Goal: Transaction & Acquisition: Purchase product/service

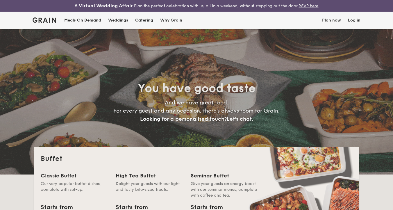
select select
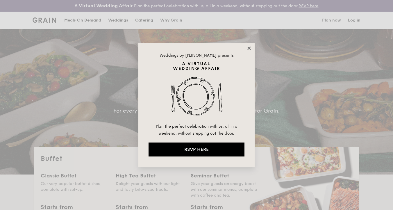
click at [249, 47] on icon at bounding box center [249, 48] width 3 height 3
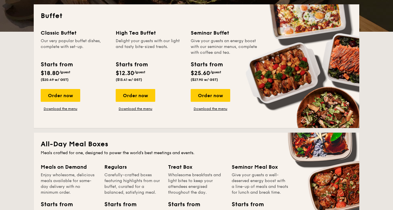
scroll to position [145, 0]
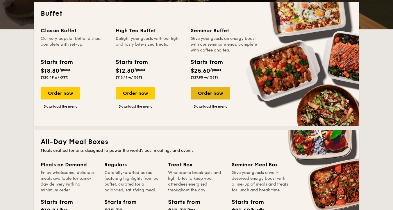
click at [214, 93] on div "Order now" at bounding box center [211, 93] width 40 height 13
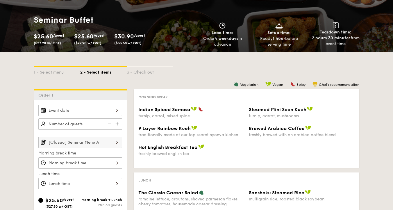
scroll to position [65, 0]
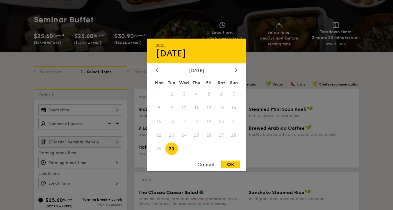
click at [117, 112] on div "2025 Sep [DATE] Tue Wed Thu Fri Sat Sun 1 2 3 4 5 6 7 8 9 10 11 12 13 14 15 16 …" at bounding box center [80, 109] width 84 height 11
click at [234, 70] on div at bounding box center [236, 71] width 5 height 6
click at [196, 94] on span "2" at bounding box center [197, 94] width 13 height 13
click at [183, 91] on span "1" at bounding box center [184, 94] width 13 height 13
click at [233, 167] on div "OK" at bounding box center [230, 165] width 19 height 8
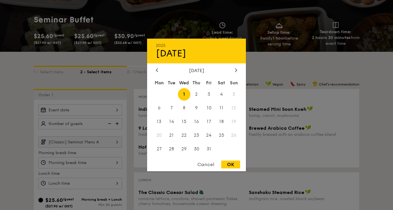
type input "[DATE]"
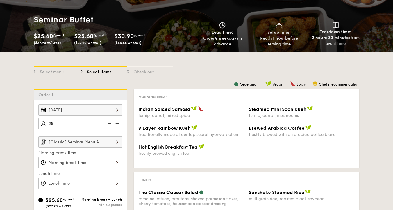
type input "25 guests"
click at [98, 154] on label "Morning break time" at bounding box center [80, 153] width 84 height 6
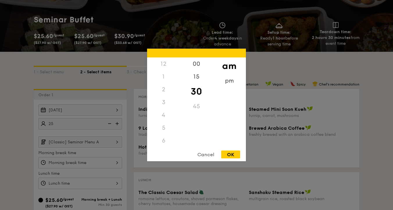
click at [98, 166] on div "12 1 2 3 4 5 6 7 8 9 10 11 00 15 30 45 am pm Cancel OK" at bounding box center [80, 162] width 84 height 11
click at [164, 140] on div "11" at bounding box center [163, 140] width 33 height 13
click at [164, 139] on div "11" at bounding box center [163, 140] width 33 height 13
click at [235, 79] on div "pm" at bounding box center [229, 82] width 33 height 17
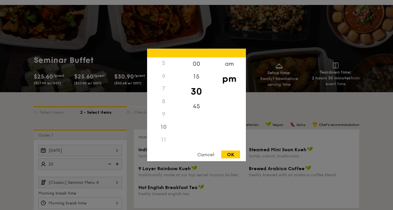
scroll to position [0, 0]
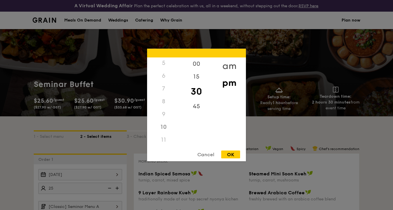
click at [229, 63] on div "am" at bounding box center [229, 66] width 33 height 17
click at [163, 126] on div "10" at bounding box center [163, 125] width 33 height 17
click at [230, 158] on div "OK" at bounding box center [230, 155] width 19 height 8
type input "10:30AM"
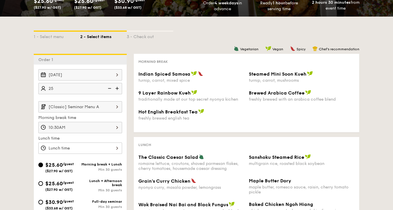
scroll to position [105, 0]
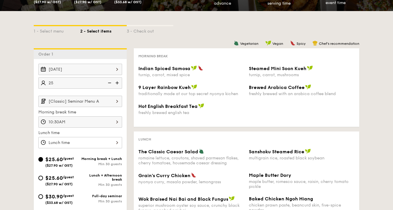
click at [118, 121] on div "10:30AM" at bounding box center [80, 121] width 84 height 11
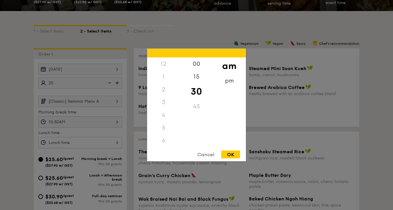
scroll to position [64, 0]
click at [207, 155] on div "Cancel" at bounding box center [206, 155] width 29 height 8
click at [90, 122] on div "10:30AM 12 1 2 3 4 5 6 7 8 9 10 11 00 15 30 45 am pm Cancel OK" at bounding box center [80, 121] width 84 height 11
click at [90, 122] on div at bounding box center [196, 105] width 393 height 210
click at [106, 141] on div "12 1 2 3 4 5 6 7 8 9 10 11 00 15 30 45 am pm Cancel OK" at bounding box center [80, 142] width 84 height 11
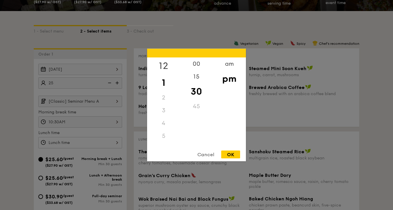
click at [167, 63] on div "12" at bounding box center [163, 66] width 33 height 17
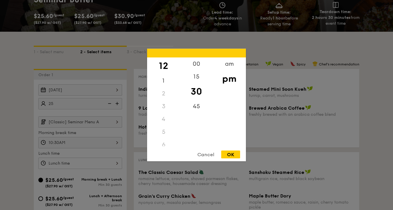
scroll to position [82, 0]
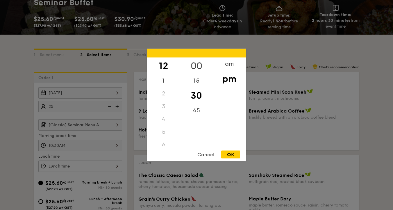
click at [199, 65] on div "00" at bounding box center [196, 66] width 33 height 17
click at [232, 155] on div "OK" at bounding box center [230, 155] width 19 height 8
type input "12:00PM"
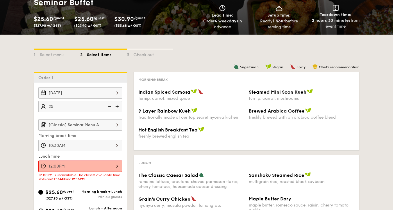
click at [110, 147] on div "10:30AM" at bounding box center [80, 145] width 84 height 11
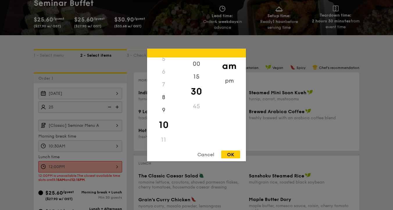
scroll to position [87, 0]
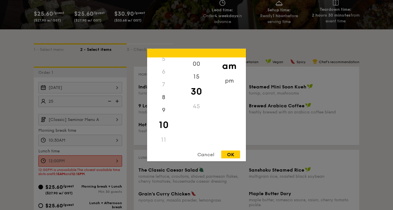
click at [18, 137] on div at bounding box center [196, 105] width 393 height 210
click at [117, 163] on div "12:00PM 12 1 2 3 4 5 6 7 8 9 10 11 00 15 30 45 am pm Cancel OK" at bounding box center [80, 160] width 84 height 11
click at [97, 139] on div at bounding box center [196, 105] width 393 height 210
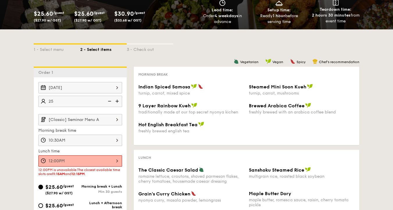
click at [97, 139] on div "10:30AM" at bounding box center [80, 140] width 84 height 11
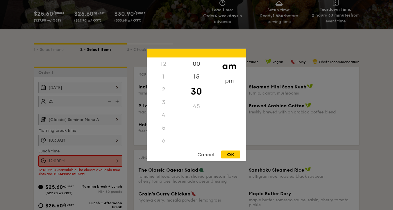
scroll to position [64, 0]
click at [162, 143] on div "11" at bounding box center [163, 145] width 33 height 13
click at [163, 140] on div "11" at bounding box center [163, 140] width 33 height 13
click at [75, 171] on div at bounding box center [196, 105] width 393 height 210
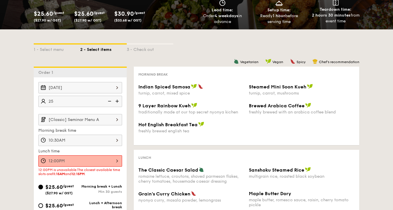
click at [75, 171] on span "12:00PM is unavailable." at bounding box center [57, 170] width 39 height 4
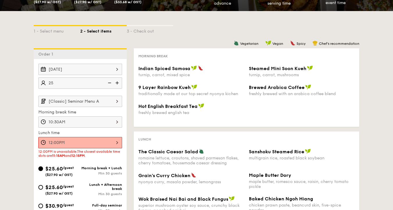
scroll to position [104, 0]
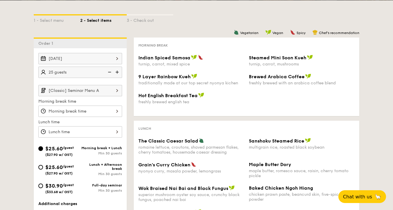
scroll to position [104, 0]
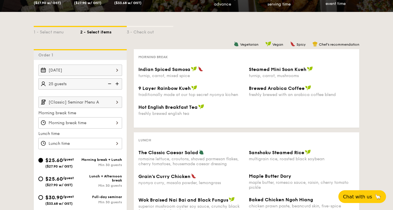
click at [114, 143] on div at bounding box center [80, 143] width 84 height 11
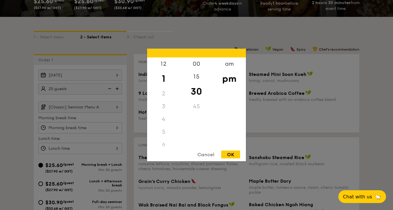
scroll to position [102, 0]
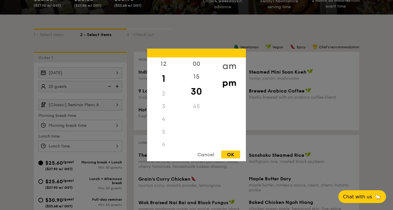
click at [233, 65] on div "am" at bounding box center [229, 66] width 33 height 17
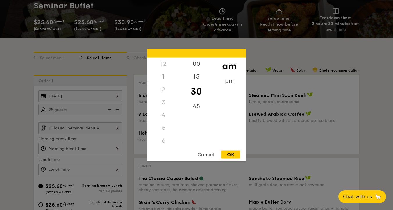
scroll to position [80, 0]
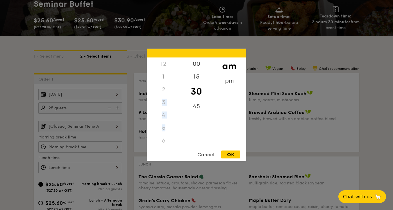
drag, startPoint x: 165, startPoint y: 97, endPoint x: 165, endPoint y: 126, distance: 29.1
click at [165, 126] on div "12 1 2 3 4 5 6 7 8 9 10 11" at bounding box center [163, 102] width 33 height 89
click at [165, 126] on div "5" at bounding box center [163, 128] width 33 height 13
click at [165, 137] on div "11" at bounding box center [163, 137] width 33 height 17
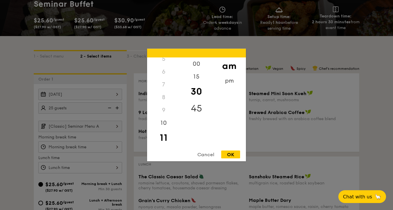
click at [197, 109] on div "45" at bounding box center [196, 108] width 33 height 17
click at [197, 89] on div "30" at bounding box center [196, 91] width 33 height 17
click at [232, 155] on div "OK" at bounding box center [230, 155] width 19 height 8
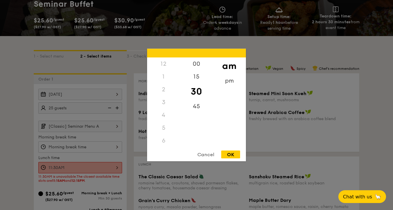
click at [118, 166] on div "11:30AM 12 1 2 3 4 5 6 7 8 9 10 11 00 15 30 45 am pm Cancel OK" at bounding box center [80, 167] width 84 height 11
click at [199, 74] on div "15" at bounding box center [196, 78] width 33 height 17
click at [229, 153] on div "OK" at bounding box center [230, 155] width 19 height 8
type input "11:15AM"
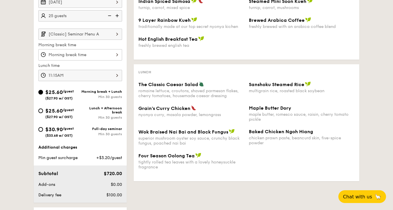
scroll to position [173, 0]
click at [115, 33] on img at bounding box center [117, 33] width 10 height 11
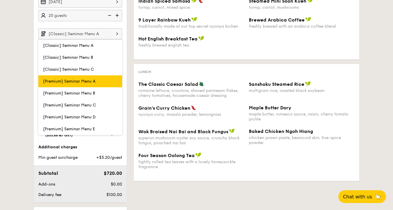
click at [87, 79] on span "[Premium] Seminar Menu A" at bounding box center [69, 81] width 53 height 5
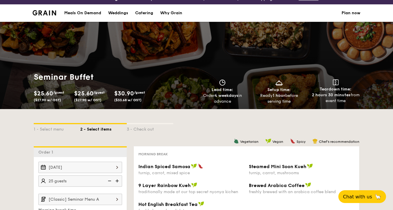
scroll to position [0, 0]
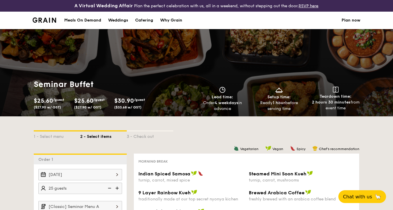
click at [144, 19] on div "Catering" at bounding box center [144, 20] width 18 height 17
select select
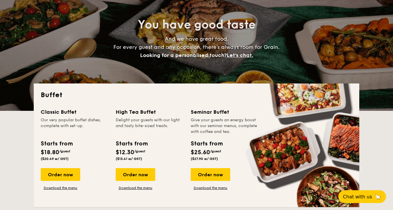
scroll to position [65, 0]
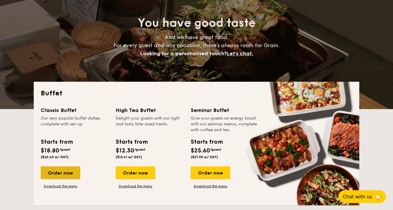
click at [55, 173] on div "Order now" at bounding box center [61, 172] width 40 height 13
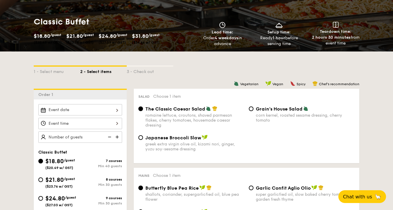
scroll to position [88, 0]
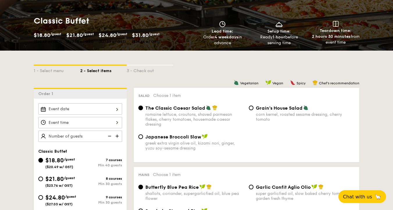
click at [118, 111] on div at bounding box center [80, 108] width 84 height 11
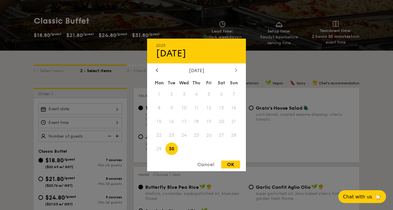
click at [238, 70] on div at bounding box center [236, 71] width 5 height 6
click at [182, 94] on span "1" at bounding box center [184, 94] width 13 height 13
click at [230, 165] on div "OK" at bounding box center [230, 165] width 19 height 8
type input "[DATE]"
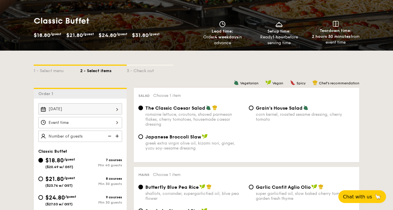
click at [116, 124] on div at bounding box center [80, 122] width 84 height 11
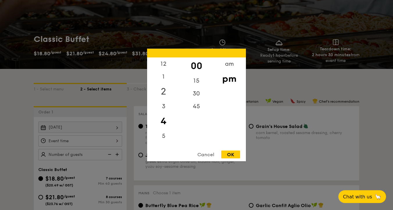
scroll to position [67, 0]
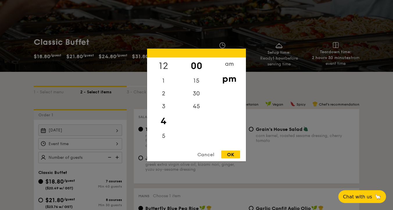
click at [166, 64] on div "12" at bounding box center [163, 66] width 33 height 17
click at [164, 140] on div "11" at bounding box center [163, 140] width 33 height 13
click at [229, 66] on div "am" at bounding box center [229, 66] width 33 height 17
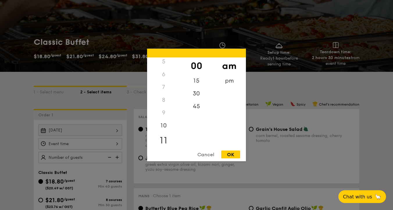
click at [164, 140] on div "11" at bounding box center [163, 140] width 33 height 17
click at [200, 94] on div "30" at bounding box center [196, 95] width 33 height 17
click at [230, 155] on div "OK" at bounding box center [230, 155] width 19 height 8
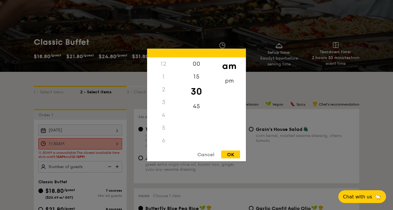
click at [116, 145] on div "11:30AM 12 1 2 3 4 5 6 7 8 9 10 11 00 15 30 45 am pm Cancel OK" at bounding box center [80, 143] width 84 height 11
click at [201, 75] on div "15" at bounding box center [196, 78] width 33 height 17
click at [232, 156] on div "OK" at bounding box center [230, 155] width 19 height 8
type input "11:15AM"
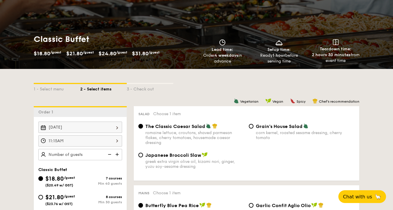
scroll to position [70, 0]
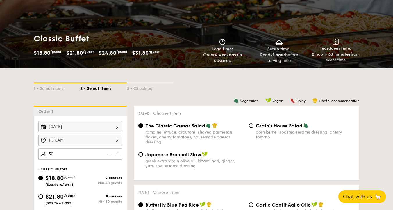
type input "40 guests"
click at [99, 167] on div "Classic Buffet" at bounding box center [80, 169] width 84 height 5
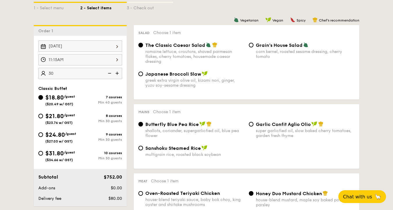
scroll to position [149, 0]
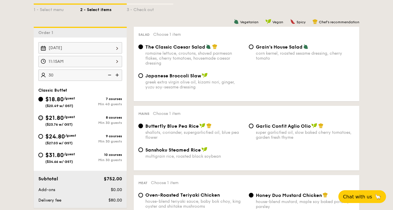
click at [42, 118] on input "$21.80 /guest ($23.76 w/ GST) 8 courses Min 30 guests" at bounding box center [40, 118] width 5 height 5
radio input "true"
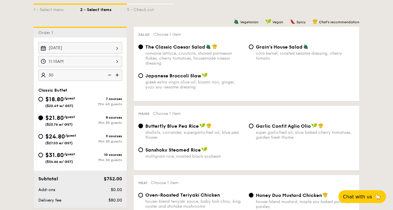
radio input "true"
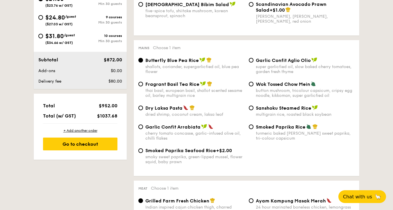
scroll to position [273, 0]
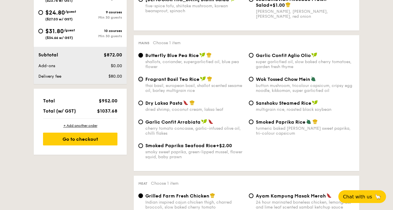
click at [141, 80] on input "Fragrant Basil Tea Rice thai basil, european basil, shallot scented sesame oil,…" at bounding box center [141, 79] width 5 height 5
radio input "true"
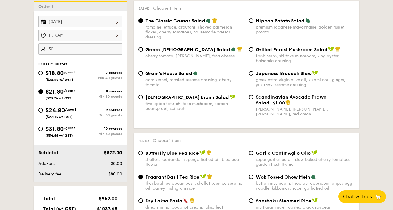
scroll to position [173, 0]
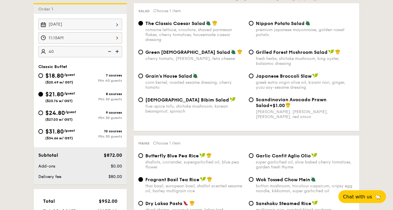
click at [88, 50] on input "40" at bounding box center [80, 51] width 84 height 11
click at [110, 51] on img at bounding box center [109, 51] width 9 height 11
click at [88, 50] on input "35" at bounding box center [80, 51] width 84 height 11
type input "25 guests"
click at [77, 122] on div "$24.80 /guest ($27.03 w/ GST) 9 courses Min 30 guests" at bounding box center [80, 117] width 88 height 16
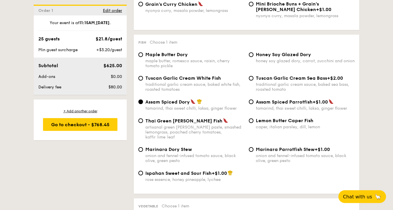
scroll to position [560, 0]
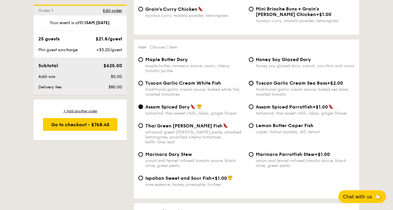
click at [252, 86] on input "Tuscan Garlic Cream Sea Bass +$2.00 traditional garlic cream sauce, baked sea b…" at bounding box center [251, 83] width 5 height 5
radio input "true"
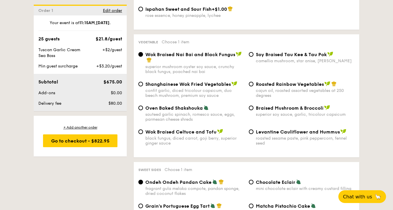
scroll to position [729, 0]
click at [251, 86] on input "Roasted Rainbow Vegetables cajun oil, roasted assorted vegetables at 250 degrees" at bounding box center [251, 84] width 5 height 5
radio input "true"
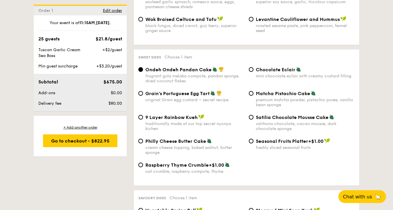
scroll to position [844, 0]
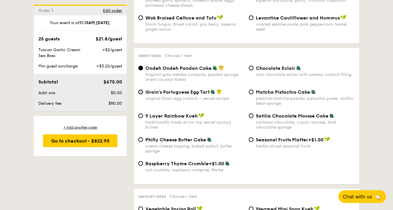
click at [142, 94] on input "Grain's Portuguese Egg Tart original Grain egg custard – secret recipe" at bounding box center [141, 92] width 5 height 5
radio input "true"
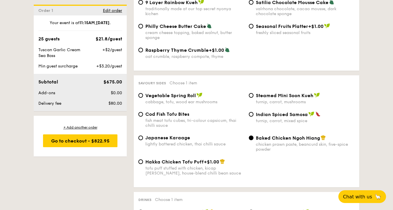
scroll to position [961, 0]
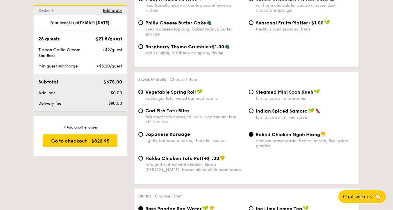
click at [142, 94] on input "Vegetable Spring Roll cabbage, tofu, wood ear mushrooms" at bounding box center [141, 92] width 5 height 5
radio input "true"
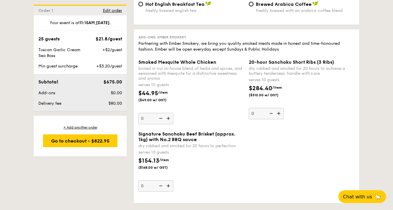
scroll to position [1233, 0]
